Goal: Communication & Community: Answer question/provide support

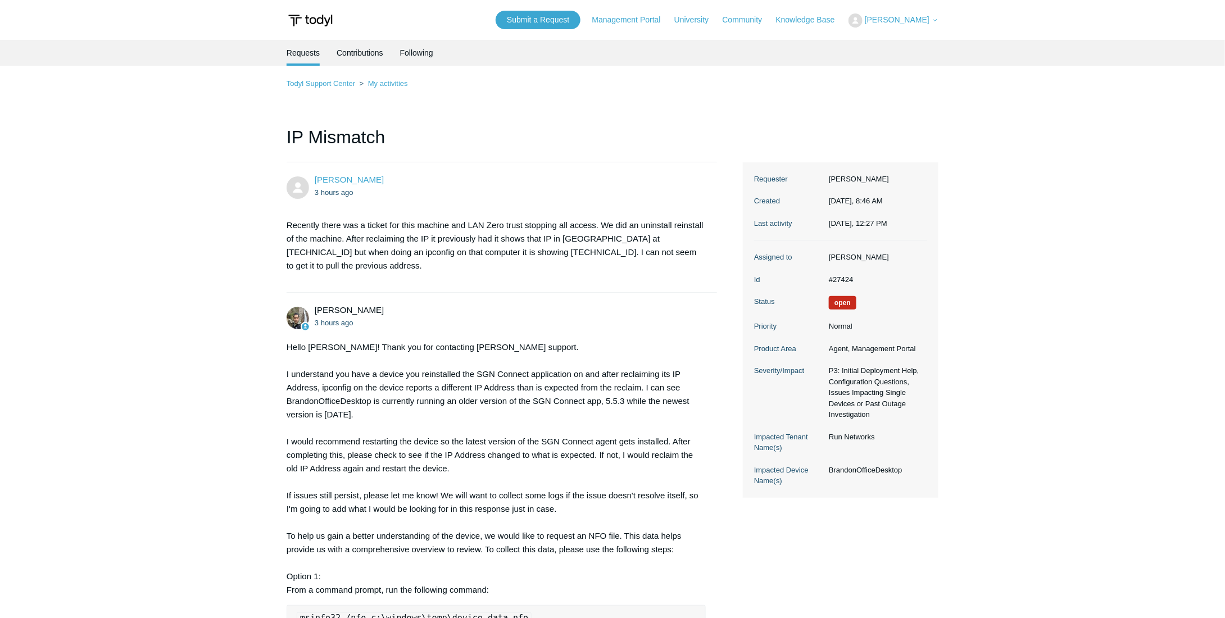
scroll to position [365, 0]
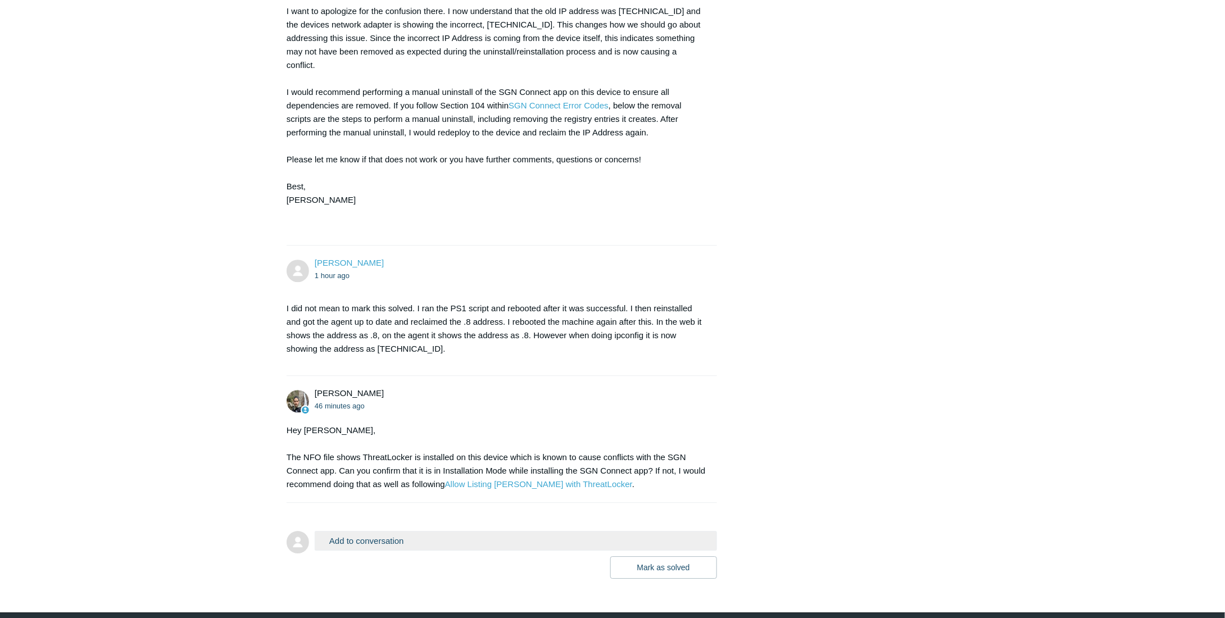
scroll to position [1419, 0]
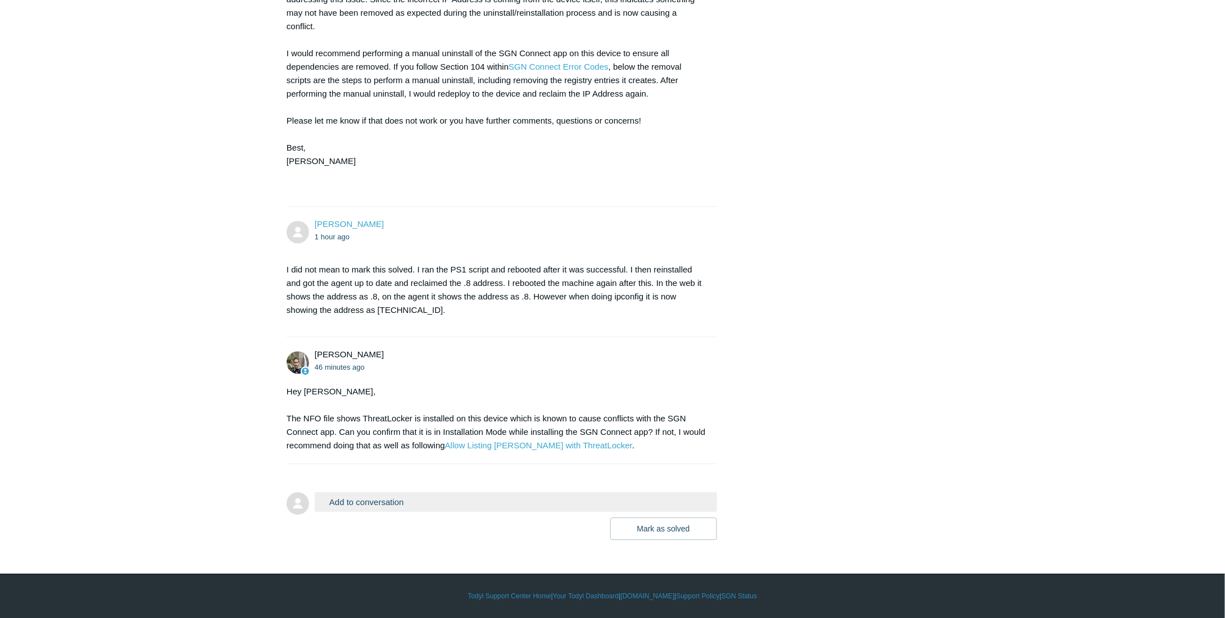
click at [362, 501] on button "Add to conversation" at bounding box center [516, 502] width 402 height 20
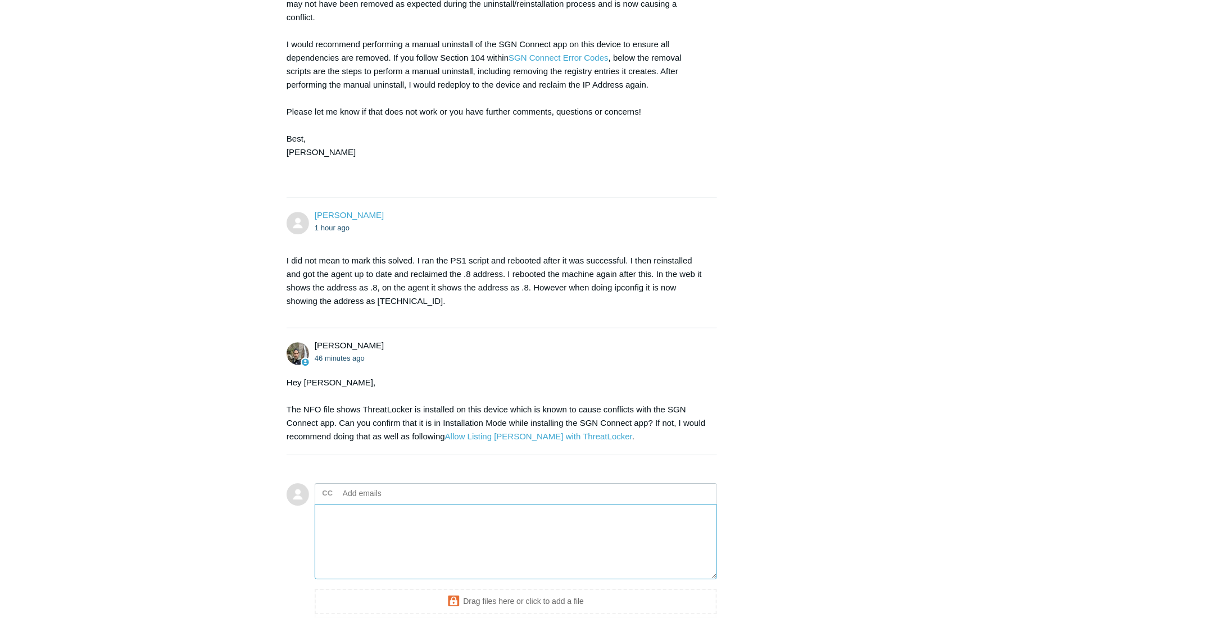
click at [381, 534] on textarea "Add your reply" at bounding box center [516, 542] width 402 height 76
click at [459, 539] on textarea "This last uninstall resinstall I did I had Threatlocker in monitor mode. Additi…" at bounding box center [516, 542] width 402 height 76
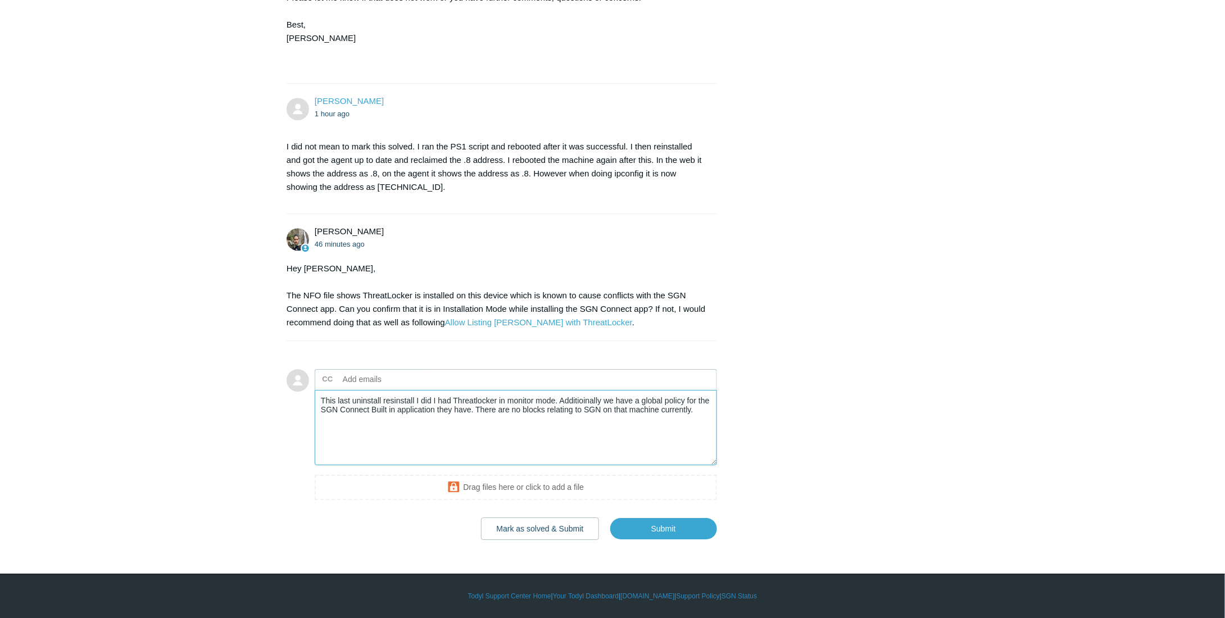
scroll to position [1542, 0]
drag, startPoint x: 698, startPoint y: 411, endPoint x: 664, endPoint y: 411, distance: 34.3
click at [664, 411] on textarea "This last uninstall resinstall I did I had Threatlocker in monitor mode. Additi…" at bounding box center [516, 428] width 402 height 76
drag, startPoint x: 658, startPoint y: 526, endPoint x: 411, endPoint y: 411, distance: 272.4
click at [424, 416] on div "Add to conversation CC Add emails This last uninstall resinstall I did I had Th…" at bounding box center [516, 454] width 402 height 171
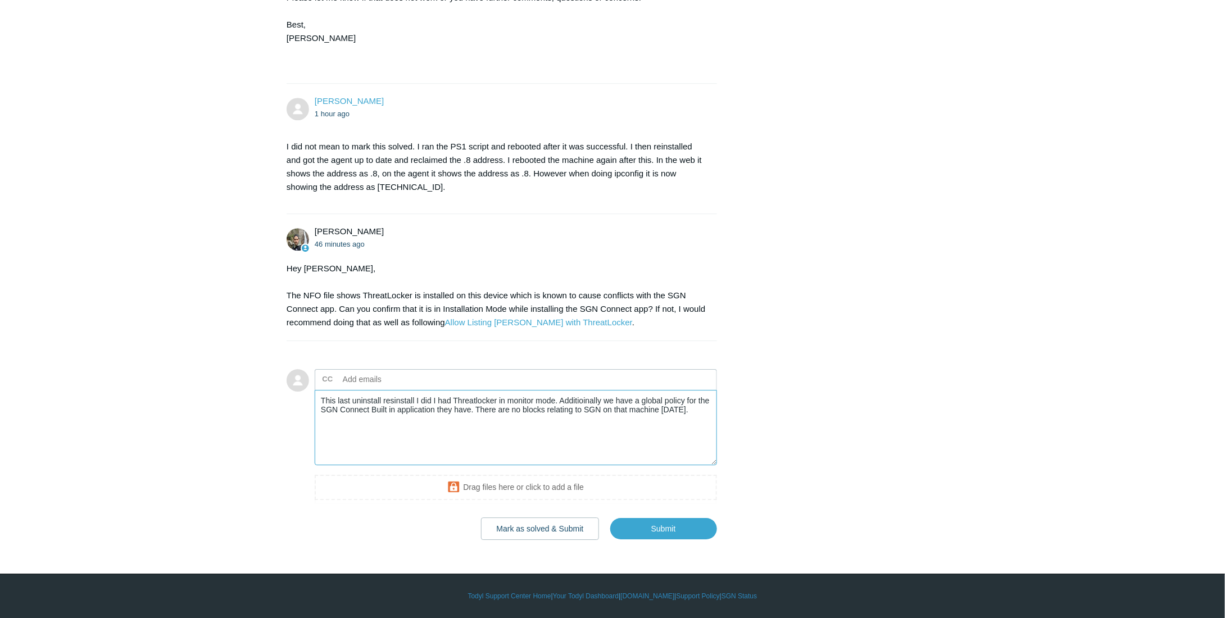
click at [398, 398] on textarea "This last uninstall resinstall I did I had Threatlocker in monitor mode. Additi…" at bounding box center [516, 428] width 402 height 76
type textarea "This last uninstall reinstall I did I had Threatlocker in monitor mode. Additio…"
click at [667, 527] on input "Submit" at bounding box center [663, 528] width 107 height 22
